Goal: Task Accomplishment & Management: Complete application form

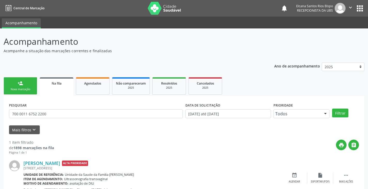
scroll to position [21, 0]
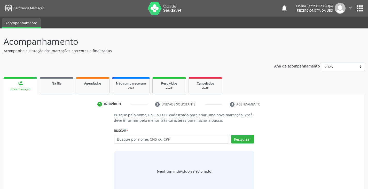
click at [157, 139] on input "text" at bounding box center [171, 139] width 115 height 9
type input "708503301440776"
click at [249, 135] on button "Pesquisar" at bounding box center [242, 139] width 23 height 9
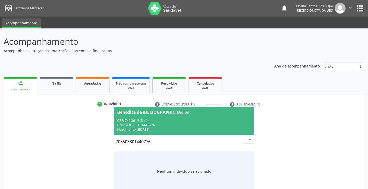
click at [180, 120] on div "CPF: 742.361.215-49" at bounding box center [183, 120] width 133 height 4
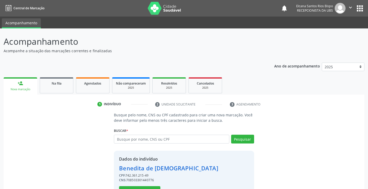
scroll to position [18, 0]
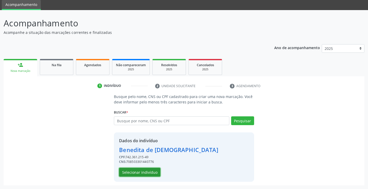
click at [144, 168] on button "Selecionar indivíduo" at bounding box center [139, 172] width 41 height 9
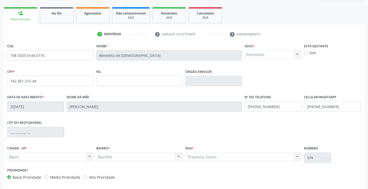
scroll to position [91, 0]
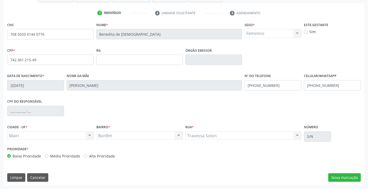
click at [89, 157] on label "Alta Prioridade" at bounding box center [102, 155] width 26 height 5
click at [87, 157] on input "Alta Prioridade" at bounding box center [86, 155] width 4 height 5
radio input "true"
click at [356, 176] on button "Nova marcação" at bounding box center [345, 177] width 33 height 9
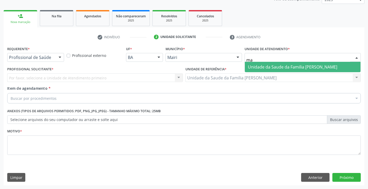
type input "mar"
click at [284, 66] on span "Unidade da Saude da Familia [PERSON_NAME]" at bounding box center [292, 67] width 89 height 6
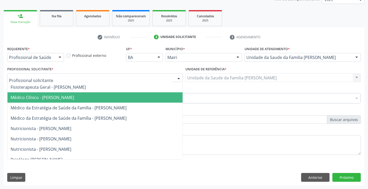
scroll to position [0, 0]
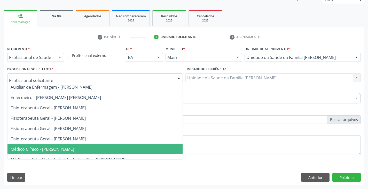
click at [43, 148] on span "Médico Clínico - [PERSON_NAME]" at bounding box center [43, 149] width 64 height 6
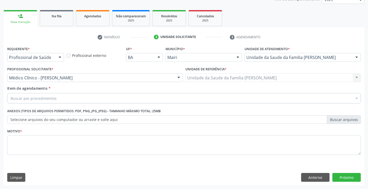
click at [59, 97] on div "Buscar por procedimentos" at bounding box center [184, 98] width 354 height 10
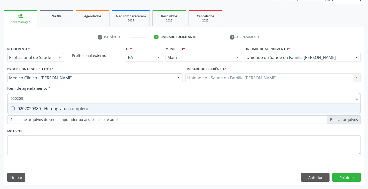
type input "0202038"
click at [59, 111] on div "0202020380 - Hemograma completo" at bounding box center [184, 109] width 347 height 4
checkbox completo "true"
type input "020203"
checkbox completo "false"
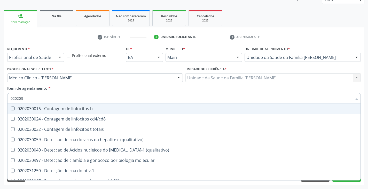
type input "02020"
checkbox completo "false"
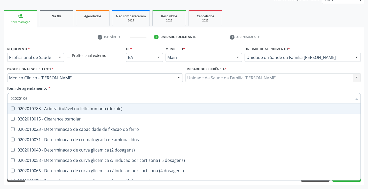
type input "020201069"
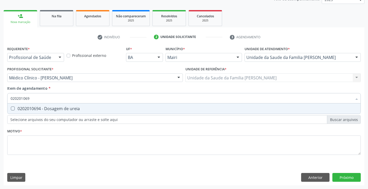
click at [59, 111] on div "0202010694 - Dosagem de ureia" at bounding box center [184, 109] width 347 height 4
checkbox ureia "true"
type input "02020106"
checkbox ureia "false"
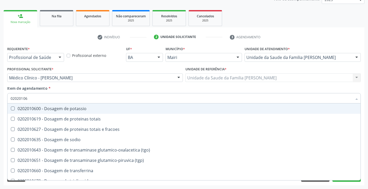
type input "0202010"
checkbox ureia "false"
type input "020201031"
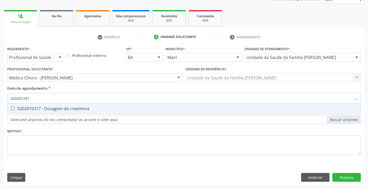
click at [59, 111] on div "0202010317 - Dosagem de creatinina" at bounding box center [184, 109] width 347 height 4
checkbox creatinina "true"
type input "02020103"
checkbox creatinina "false"
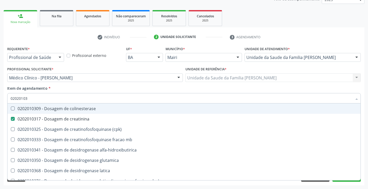
type input "0202010"
checkbox creatinina "false"
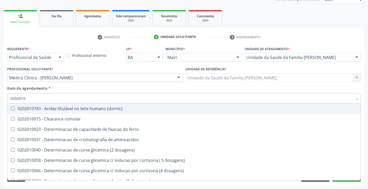
type input "020201"
checkbox creatinina "false"
checkbox ferritina "true"
checkbox ureia "false"
type input "02020"
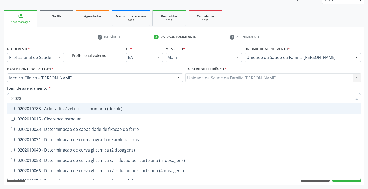
checkbox creatinina "false"
checkbox ureia "false"
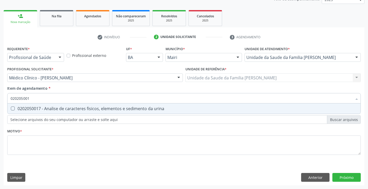
type input "0202050017"
click at [59, 111] on div "0202050017 - Analise de caracteres fisicos, elementos e sedimento da urina" at bounding box center [184, 109] width 347 height 4
checkbox urina "true"
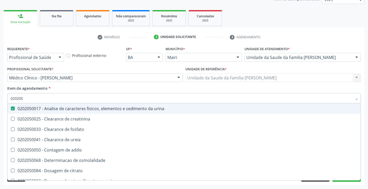
type input "02020"
checkbox urina "false"
checkbox ureia "true"
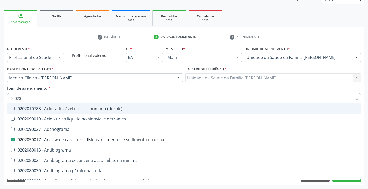
type input "020204"
checkbox urina "false"
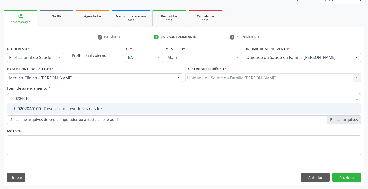
type input "0202040100"
click at [59, 111] on div "0202040100 - Pesquisa de leveduras nas fezes" at bounding box center [184, 109] width 347 height 4
checkbox fezes "true"
type input "02020401"
checkbox fezes "false"
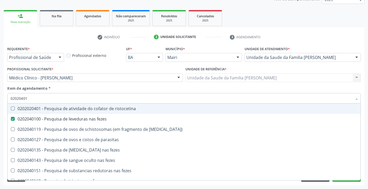
type input "0202040"
checkbox fezes "false"
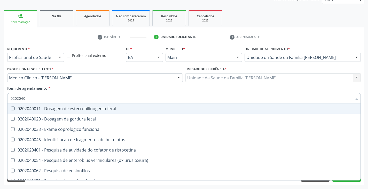
type input "020204"
checkbox fezes "false"
checkbox fezes "true"
type input "02020"
checkbox helmintos "true"
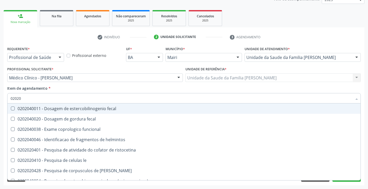
checkbox fezes "false"
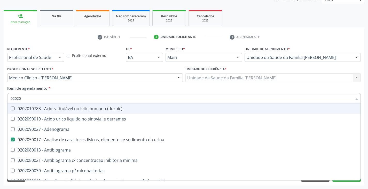
type input "020201"
checkbox urina "false"
checkbox \(ch50\) "true"
checkbox urico "true"
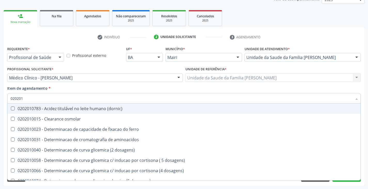
type input "0202010"
checkbox catecolaminas "true"
checkbox creatinina "false"
checkbox potassio "true"
type input "020201050"
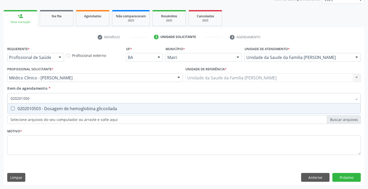
click at [59, 111] on div "0202010503 - Dosagem de hemoglobina glicosilada" at bounding box center [184, 109] width 347 height 4
checkbox glicosilada "true"
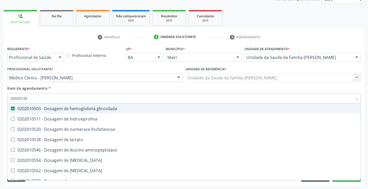
type input "0202010"
checkbox glicosilada "false"
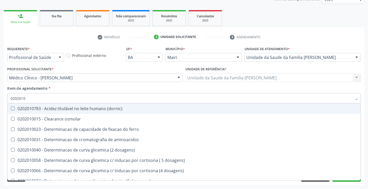
type input "020201"
checkbox creatinina "false"
checkbox ferritina "true"
checkbox glicosilada "false"
checkbox porfirinas "true"
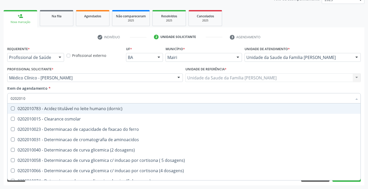
checkbox ureia "false"
type input "0202010"
checkbox catecolaminas "true"
checkbox creatinina "false"
checkbox total "true"
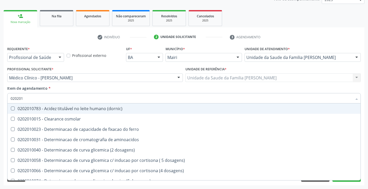
checkbox glicosilada "false"
checkbox potassio "true"
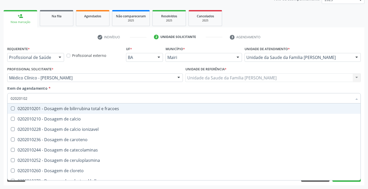
type input "020201029"
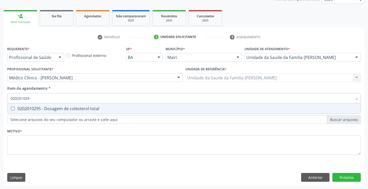
click at [59, 111] on div "0202010295 - Dosagem de colesterol total" at bounding box center [184, 109] width 347 height 4
checkbox total "true"
type input "02020102"
checkbox total "false"
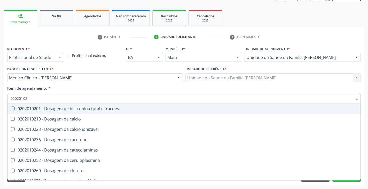
type input "020201028"
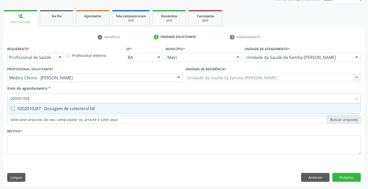
click at [59, 111] on div "0202010287 - Dosagem de colesterol ldl" at bounding box center [184, 109] width 347 height 4
checkbox ldl "true"
type input "02020102"
checkbox ldl "false"
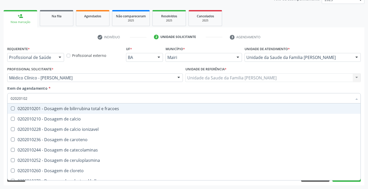
type input "020201027"
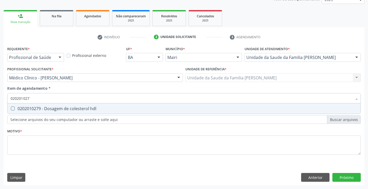
click at [59, 111] on div "0202010279 - Dosagem de colesterol hdl" at bounding box center [184, 109] width 347 height 4
checkbox hdl "true"
type input "02020102"
checkbox hdl "false"
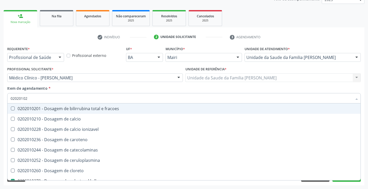
type input "0202010"
checkbox hdl "false"
checkbox ldl "false"
checkbox total "false"
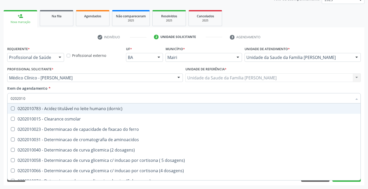
type input "02020106"
checkbox ivy "true"
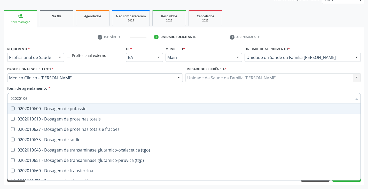
type input "020201067"
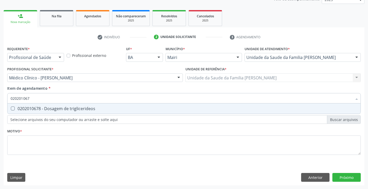
click at [59, 111] on div "0202010678 - Dosagem de triglicerideos" at bounding box center [184, 109] width 347 height 4
checkbox triglicerideos "true"
type input "02020106"
checkbox triglicerideos "false"
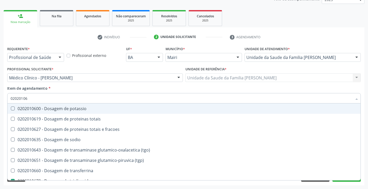
type input "0202010"
checkbox triglicerideos "false"
checkbox ureia "false"
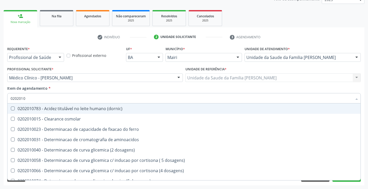
click at [97, 81] on div "Médico Clínico - [PERSON_NAME]" at bounding box center [95, 77] width 176 height 9
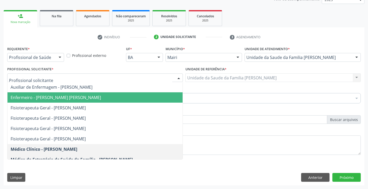
checkbox completo "true"
checkbox ureia "true"
checkbox creatinina "true"
checkbox urina "true"
checkbox fezes "true"
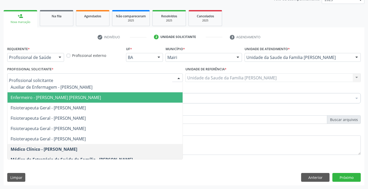
checkbox glicosilada "true"
checkbox total "true"
checkbox ldl "true"
checkbox hdl "true"
checkbox triglicerideos "true"
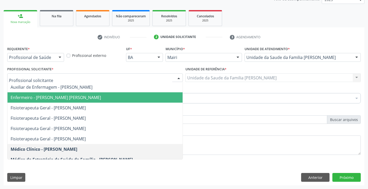
checkbox psicossocial "false"
checkbox \(uai\)\ "false"
checkbox fenilcetonuria "false"
checkbox Órgãos "false"
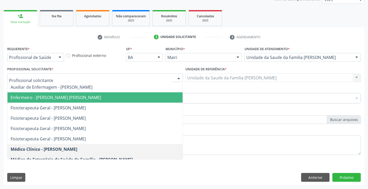
checkbox rodas "false"
checkbox tronco "false"
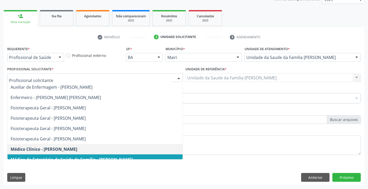
click at [187, 180] on div "Limpar Anterior Próximo" at bounding box center [184, 177] width 354 height 9
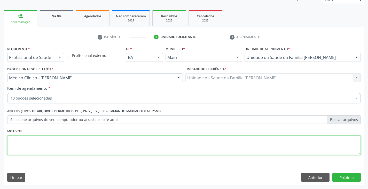
click at [38, 144] on textarea at bounding box center [184, 145] width 354 height 20
type textarea "avaliação"
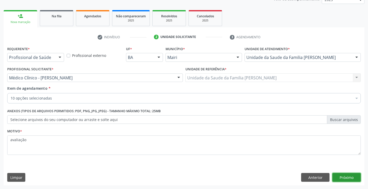
click at [352, 175] on button "Próximo" at bounding box center [347, 177] width 28 height 9
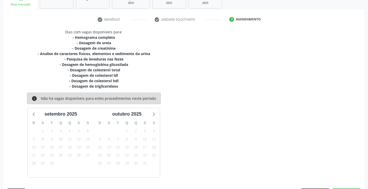
scroll to position [100, 0]
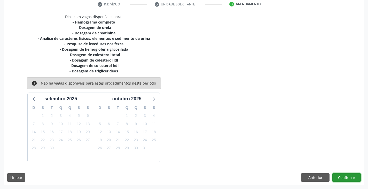
click at [346, 180] on button "Confirmar" at bounding box center [347, 177] width 28 height 9
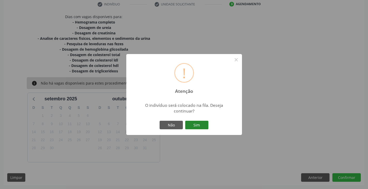
click at [203, 125] on button "Sim" at bounding box center [196, 125] width 23 height 9
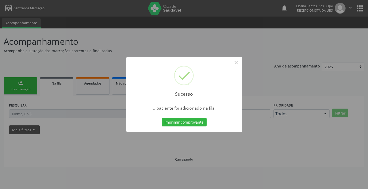
scroll to position [0, 0]
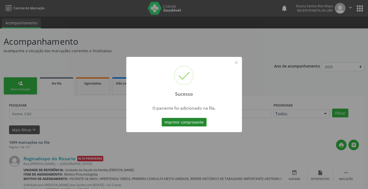
click at [198, 123] on button "Imprimir comprovante" at bounding box center [184, 122] width 45 height 9
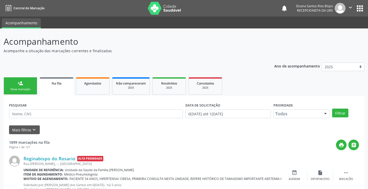
click at [41, 107] on div "PESQUISAR" at bounding box center [96, 111] width 177 height 20
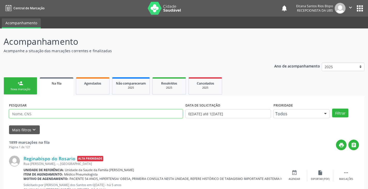
click at [41, 111] on input "text" at bounding box center [96, 113] width 174 height 9
paste input "708 5033 0144 0776"
type input "708 5033 0144 0776"
click at [332, 109] on button "Filtrar" at bounding box center [340, 113] width 16 height 9
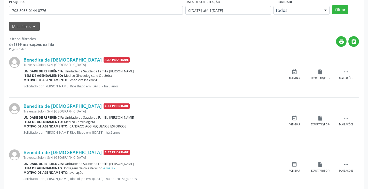
scroll to position [114, 0]
